Goal: Task Accomplishment & Management: Manage account settings

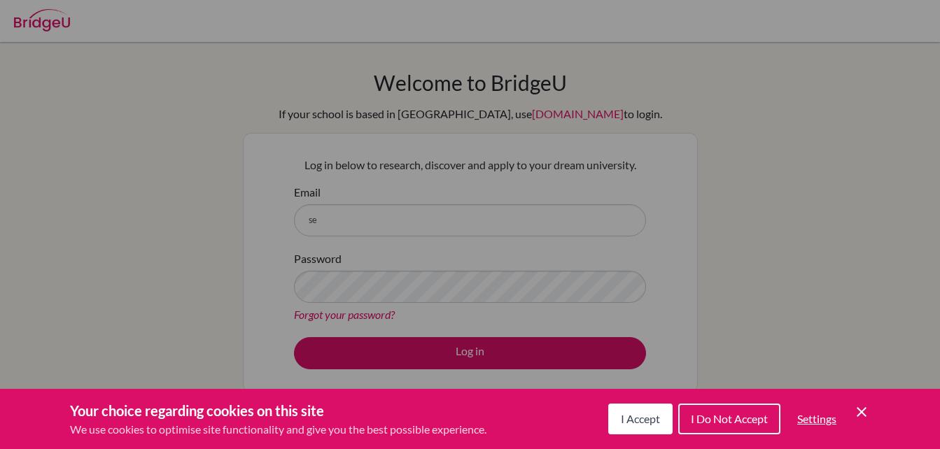
click at [634, 422] on span "I Accept" at bounding box center [640, 418] width 39 height 13
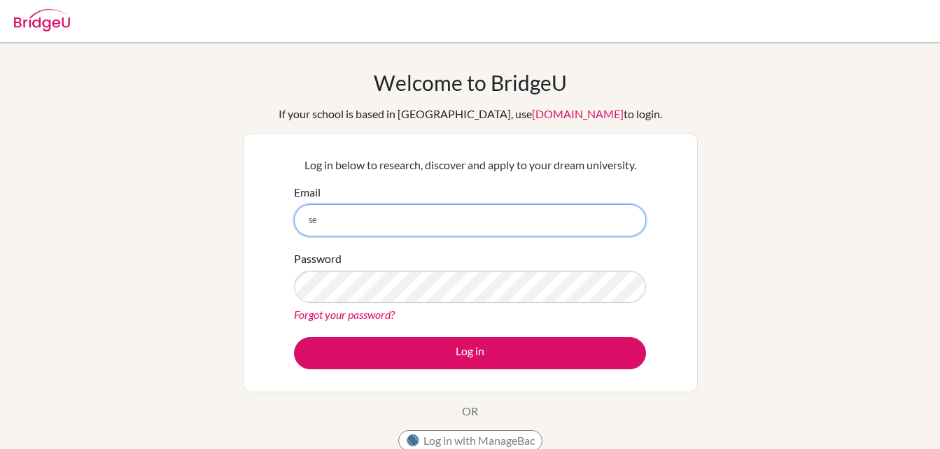
click at [523, 225] on input "se" at bounding box center [470, 220] width 352 height 32
type input "[PERSON_NAME][EMAIL_ADDRESS][DOMAIN_NAME]"
click at [545, 204] on input "[PERSON_NAME][EMAIL_ADDRESS][DOMAIN_NAME]" at bounding box center [470, 220] width 352 height 32
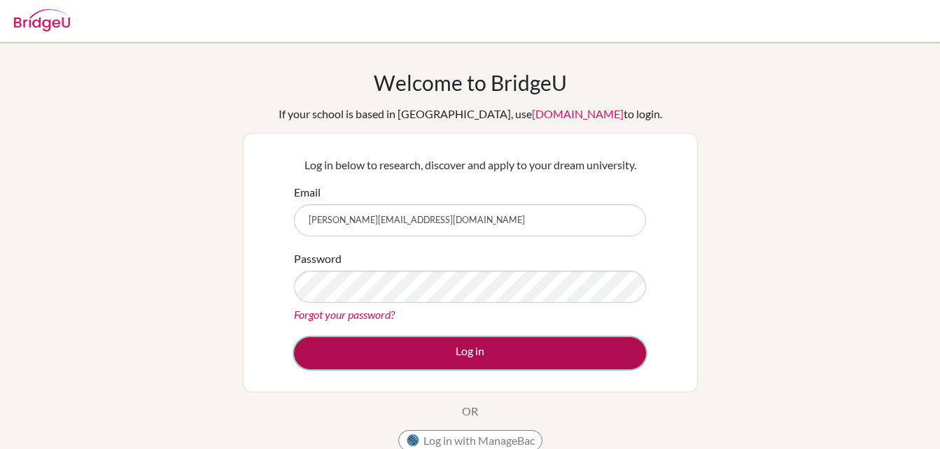
click at [412, 353] on button "Log in" at bounding box center [470, 353] width 352 height 32
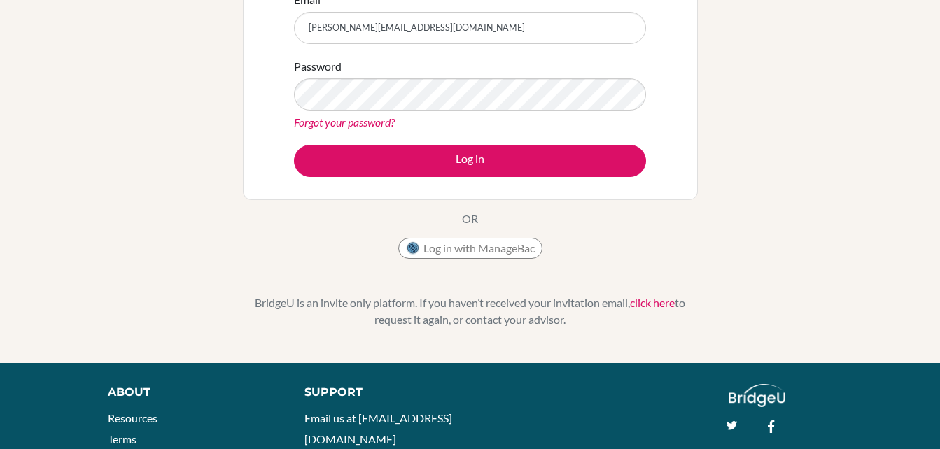
scroll to position [85, 0]
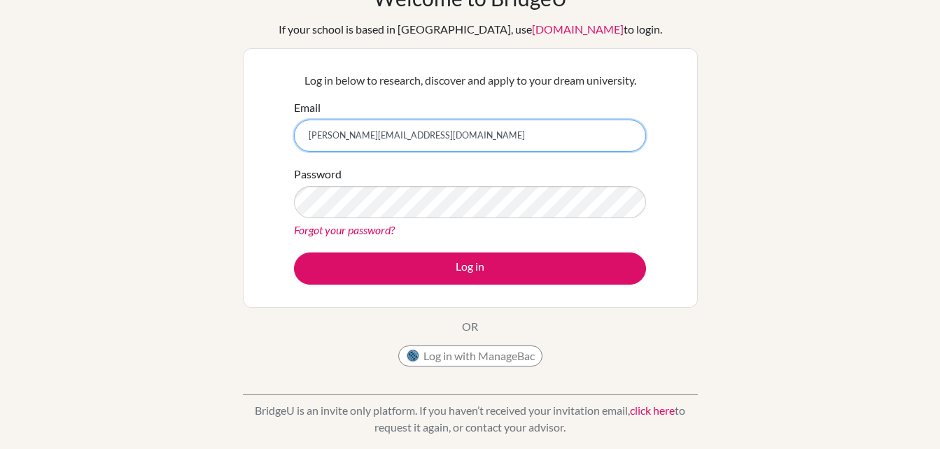
click at [497, 143] on input "[PERSON_NAME][EMAIL_ADDRESS][DOMAIN_NAME]" at bounding box center [470, 136] width 352 height 32
